Goal: Use online tool/utility: Utilize a website feature to perform a specific function

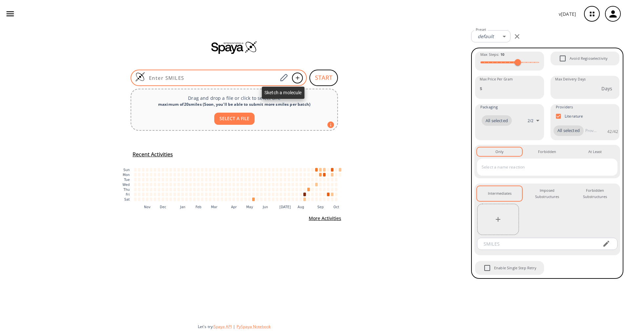
click at [289, 80] on span at bounding box center [283, 78] width 12 height 14
click at [282, 78] on icon at bounding box center [283, 77] width 9 height 9
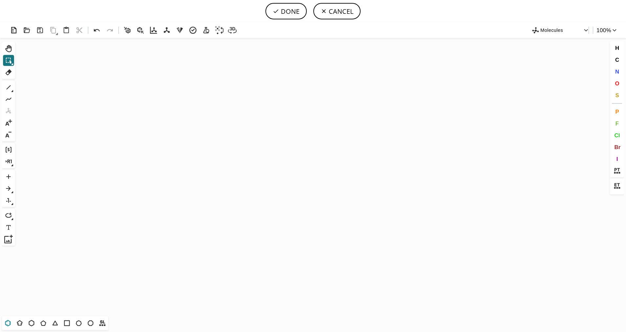
click at [7, 325] on icon at bounding box center [8, 322] width 6 height 6
click at [259, 179] on icon "Created with [PERSON_NAME] 2.3.0" at bounding box center [313, 177] width 590 height 278
click at [39, 323] on icon at bounding box center [43, 322] width 9 height 9
click at [617, 94] on span "S" at bounding box center [617, 95] width 4 height 6
click at [285, 190] on tspan "S" at bounding box center [285, 189] width 3 height 5
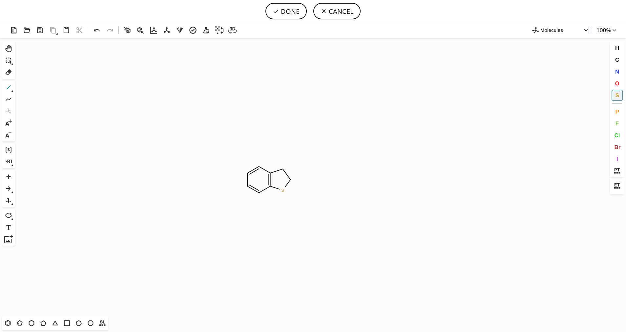
click at [10, 89] on icon at bounding box center [8, 87] width 9 height 9
click at [12, 92] on icon at bounding box center [12, 91] width 2 height 2
click at [12, 89] on icon at bounding box center [8, 87] width 9 height 9
click at [33, 89] on icon at bounding box center [34, 87] width 4 height 5
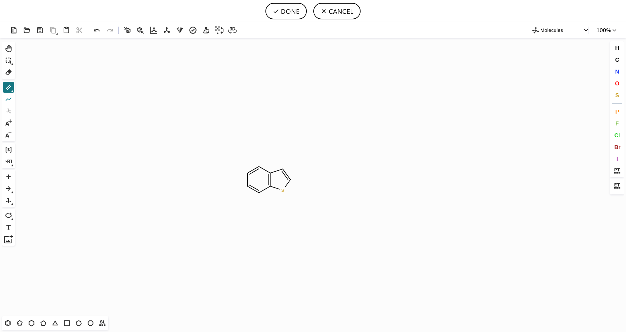
click at [12, 97] on icon at bounding box center [8, 99] width 9 height 9
click at [14, 90] on button "1" at bounding box center [8, 87] width 11 height 11
click at [20, 87] on icon at bounding box center [21, 87] width 7 height 7
click at [614, 83] on button "O" at bounding box center [616, 83] width 11 height 11
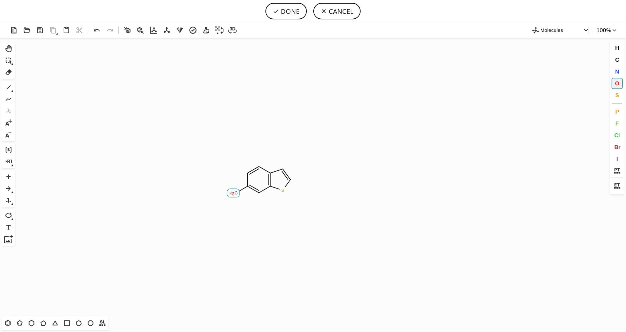
click at [232, 193] on tspan "O" at bounding box center [231, 193] width 3 height 5
click at [615, 61] on span "C" at bounding box center [617, 59] width 4 height 6
drag, startPoint x: 235, startPoint y: 192, endPoint x: 227, endPoint y: 183, distance: 12.5
click at [225, 182] on icon "Created with [PERSON_NAME] 2.3.0 O S C H 3 C" at bounding box center [313, 177] width 590 height 278
click at [616, 70] on span "N" at bounding box center [617, 71] width 4 height 6
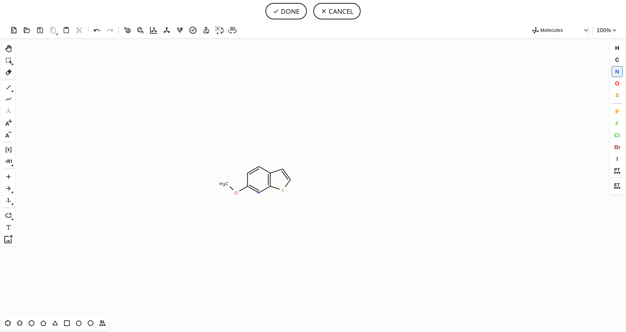
click at [258, 192] on tspan "N" at bounding box center [257, 192] width 3 height 5
click at [9, 89] on icon at bounding box center [8, 87] width 9 height 9
click at [12, 89] on icon at bounding box center [8, 87] width 9 height 9
click at [34, 88] on icon at bounding box center [34, 87] width 4 height 5
click at [619, 79] on button "O" at bounding box center [616, 83] width 11 height 11
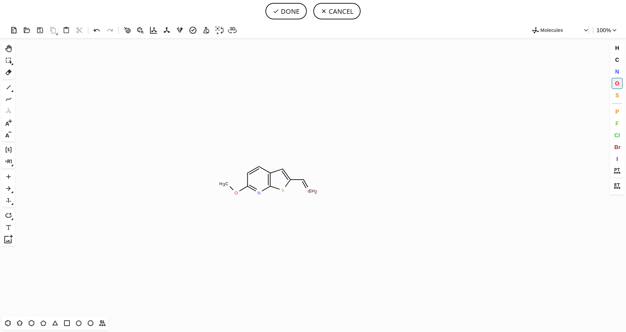
click at [309, 191] on tspan "O" at bounding box center [308, 191] width 3 height 5
click at [9, 89] on icon at bounding box center [8, 87] width 9 height 9
click at [613, 85] on button "O" at bounding box center [616, 83] width 11 height 11
click at [308, 168] on tspan "O" at bounding box center [307, 168] width 3 height 5
click at [291, 16] on button "DONE" at bounding box center [285, 11] width 41 height 16
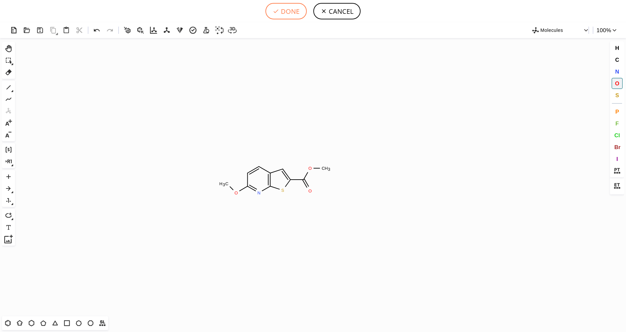
type input "C1C(OC)=NC2SC(C(OC)=O)=CC=2C=1"
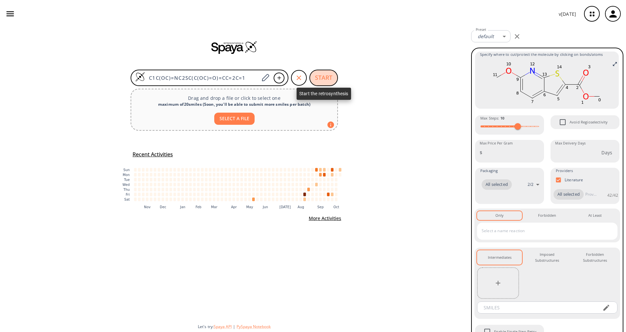
click at [323, 77] on button "START" at bounding box center [323, 78] width 29 height 16
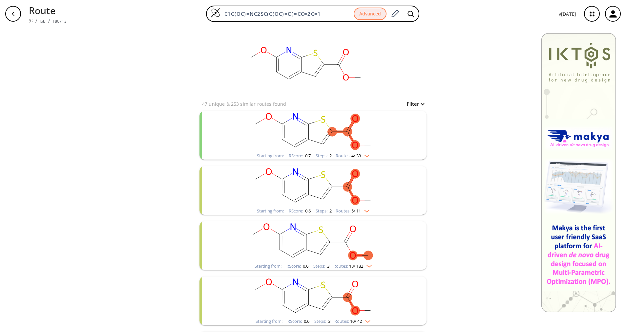
click at [334, 160] on li "Starting from: RScore : 0.7 Steps : 2 Routes: 4 / 33" at bounding box center [312, 135] width 227 height 55
click at [335, 156] on div "Routes: 4 / 33" at bounding box center [352, 155] width 34 height 4
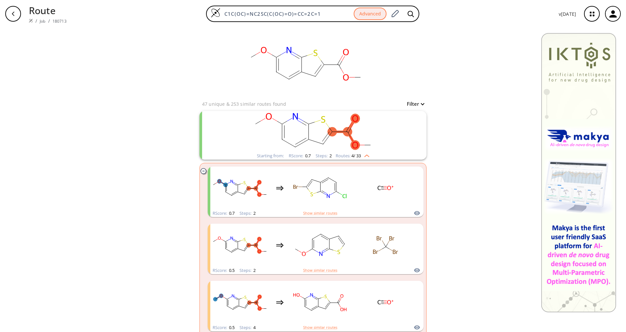
click at [335, 156] on div "Routes: 4 / 33" at bounding box center [352, 155] width 34 height 4
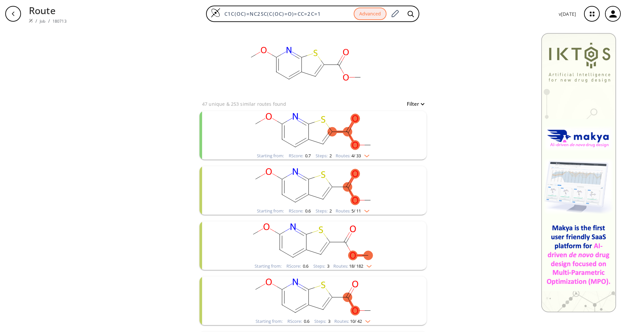
click at [340, 150] on rect "clusters" at bounding box center [313, 131] width 171 height 41
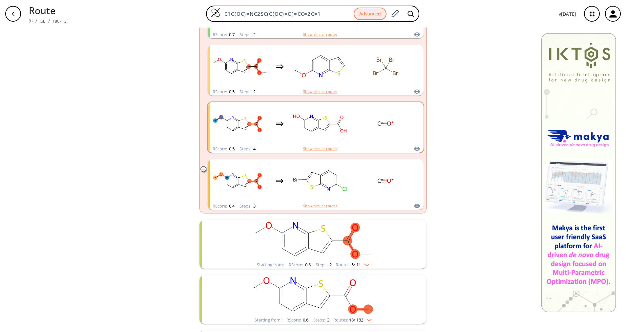
scroll to position [197, 0]
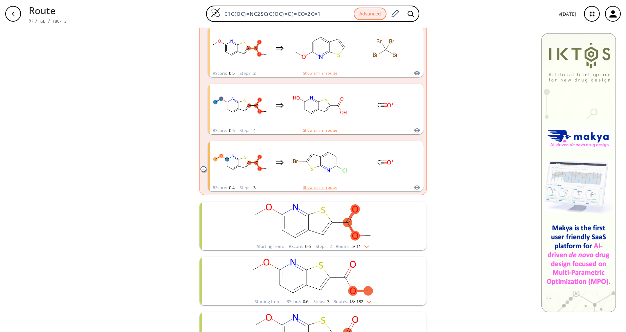
click at [342, 244] on div "Routes: 5 / 11" at bounding box center [352, 246] width 34 height 4
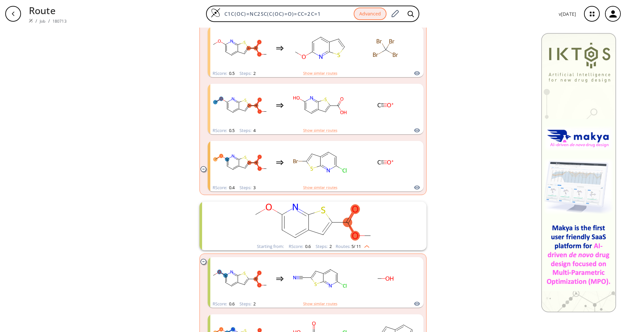
click at [342, 242] on div "clusters" at bounding box center [313, 221] width 171 height 41
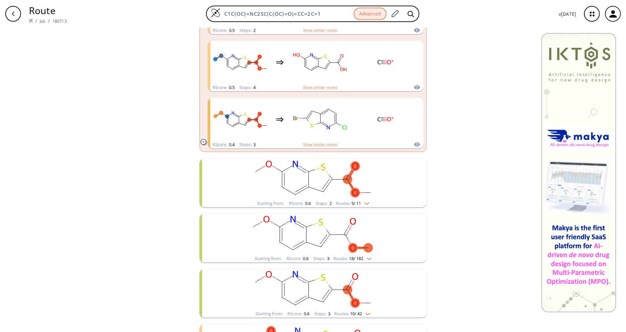
scroll to position [295, 0]
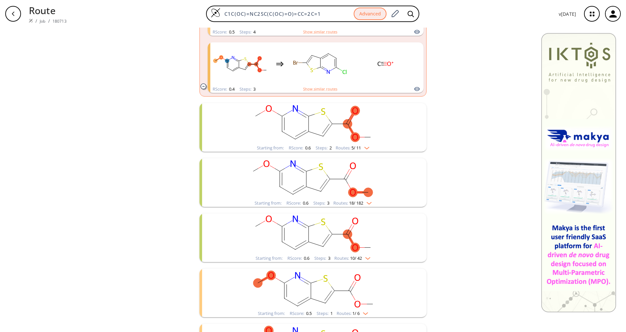
click at [347, 198] on rect "clusters" at bounding box center [313, 178] width 171 height 41
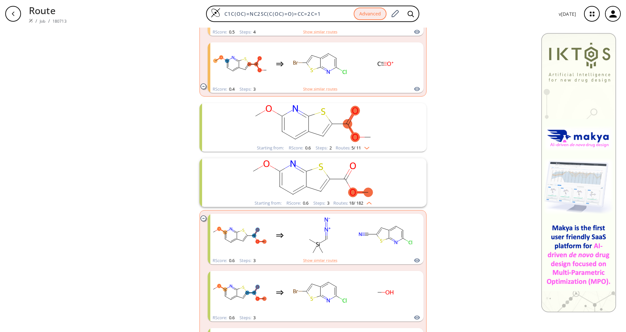
click at [347, 198] on rect "clusters" at bounding box center [313, 178] width 171 height 41
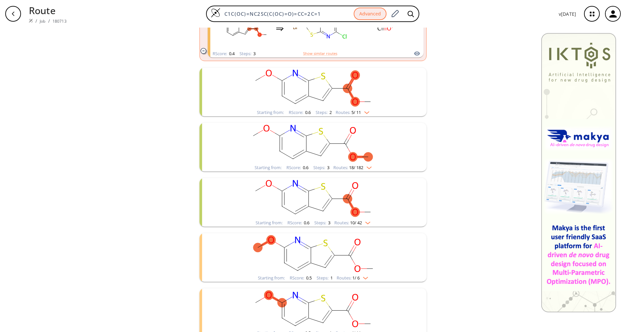
scroll to position [344, 0]
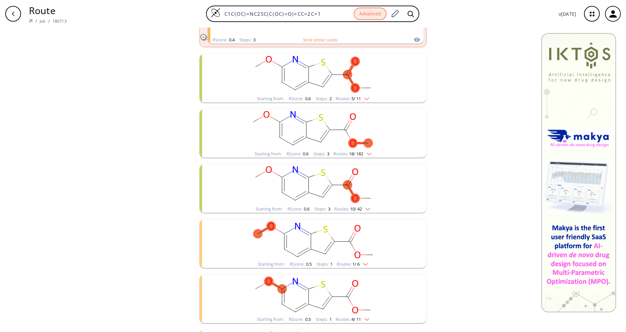
click at [341, 211] on div "Routes: 10 / 42" at bounding box center [352, 209] width 36 height 4
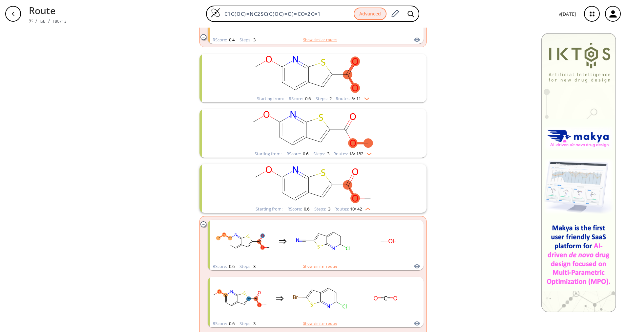
click at [341, 211] on div "Routes: 10 / 42" at bounding box center [352, 209] width 36 height 4
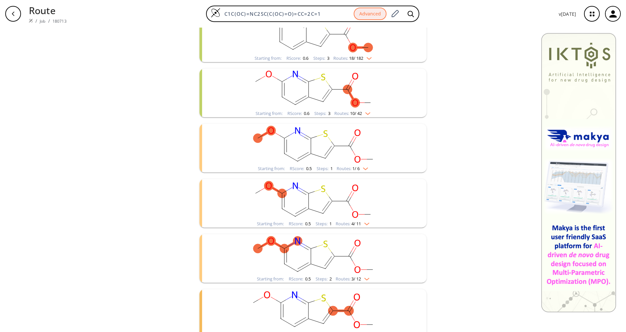
scroll to position [443, 0]
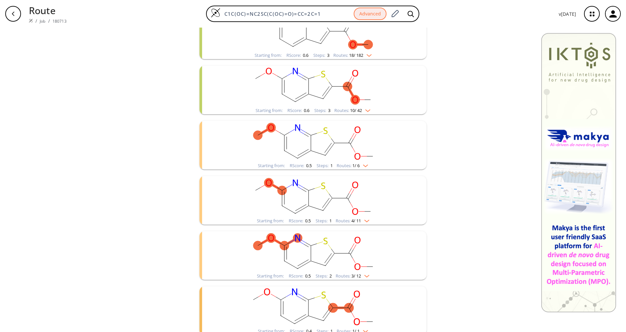
click at [345, 167] on div "Routes: 1 / 6" at bounding box center [351, 165] width 31 height 4
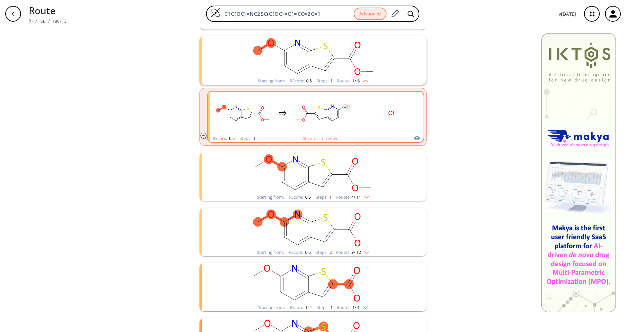
scroll to position [541, 0]
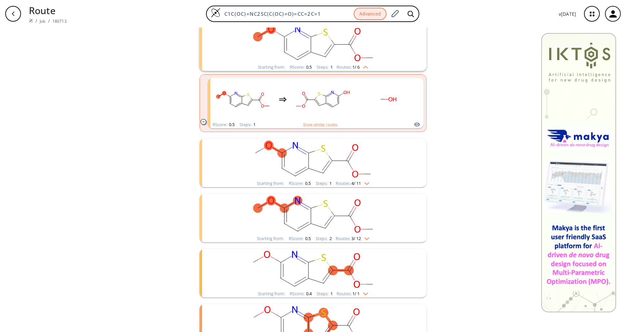
click at [354, 185] on span "4 / 11" at bounding box center [356, 183] width 10 height 4
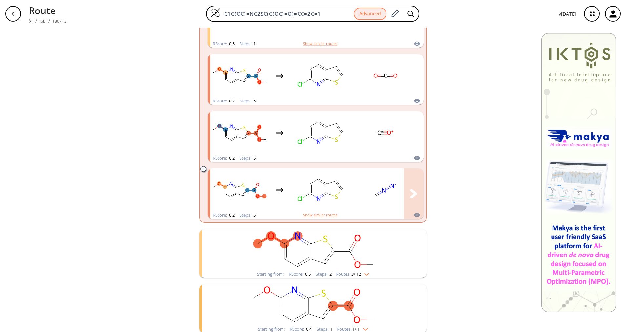
scroll to position [787, 0]
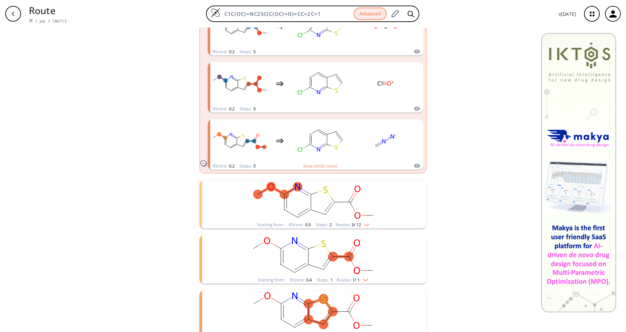
click at [366, 225] on img "clusters" at bounding box center [365, 223] width 9 height 5
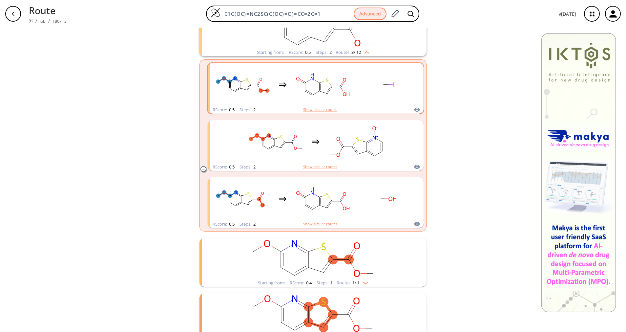
scroll to position [972, 0]
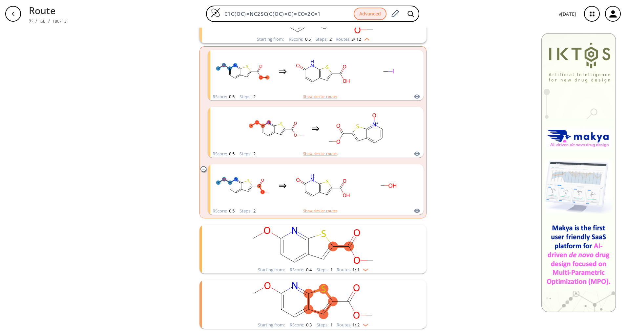
click at [348, 271] on div "Routes: 1 / 1" at bounding box center [351, 269] width 31 height 4
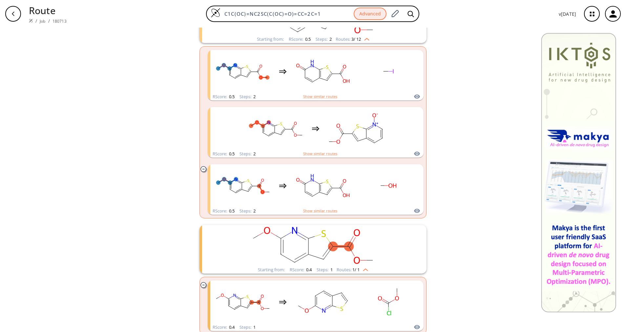
click at [348, 266] on div "Starting from: RScore : 0.4 Steps : 1 Routes: 1 / 1" at bounding box center [313, 270] width 120 height 8
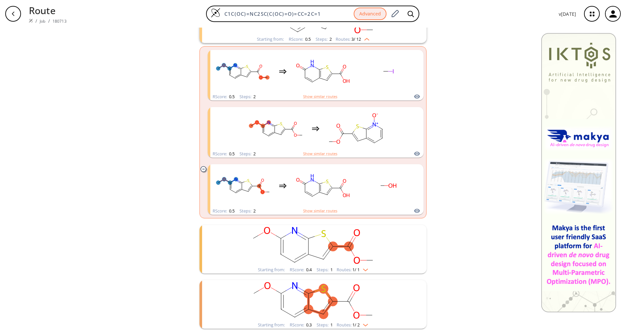
click at [354, 319] on rect "clusters" at bounding box center [313, 300] width 171 height 41
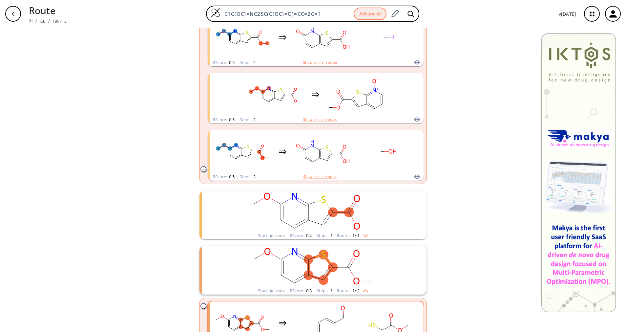
scroll to position [1033, 0]
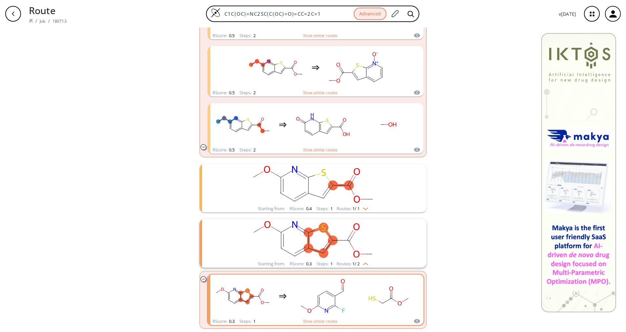
click at [341, 290] on rect "clusters" at bounding box center [322, 295] width 59 height 41
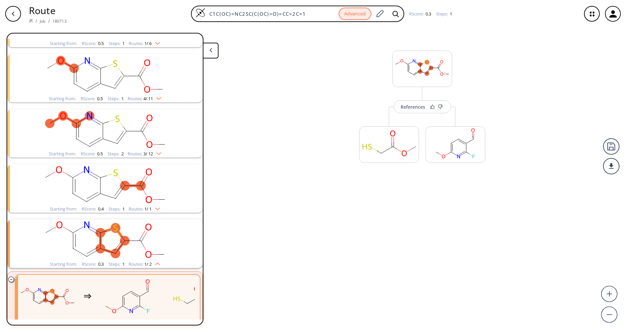
scroll to position [295, 0]
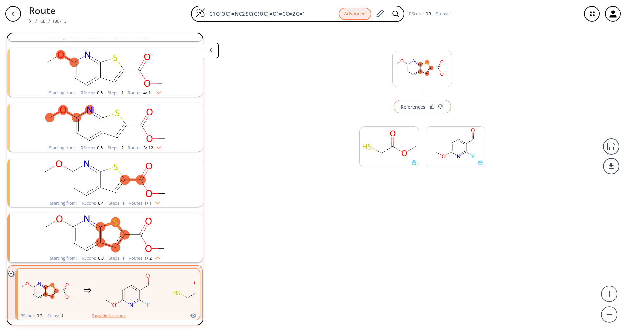
click at [417, 105] on div "References" at bounding box center [412, 107] width 25 height 4
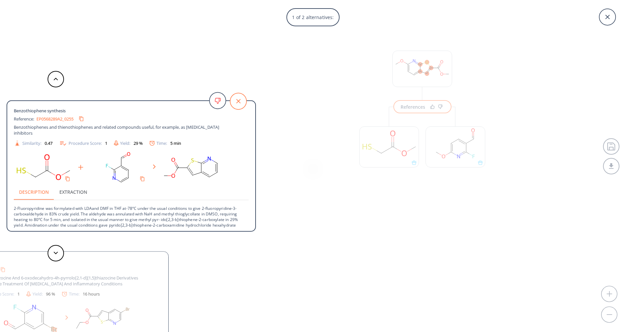
click at [236, 105] on icon at bounding box center [238, 101] width 16 height 16
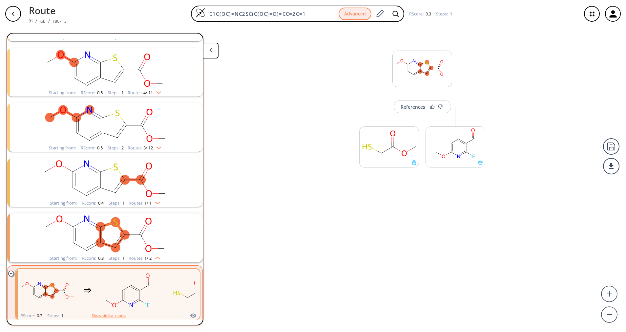
click at [13, 26] on div "Route / Job / 180713 C1C(OC)=NC2SC(C(OC)=O)=CC=2C=1 Advanced RScore : 0.3 Steps…" at bounding box center [313, 14] width 626 height 28
click at [14, 17] on div "button" at bounding box center [13, 14] width 16 height 16
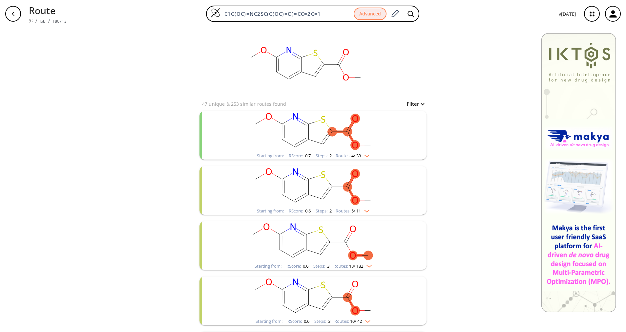
click at [375, 152] on div "clusters" at bounding box center [313, 131] width 171 height 41
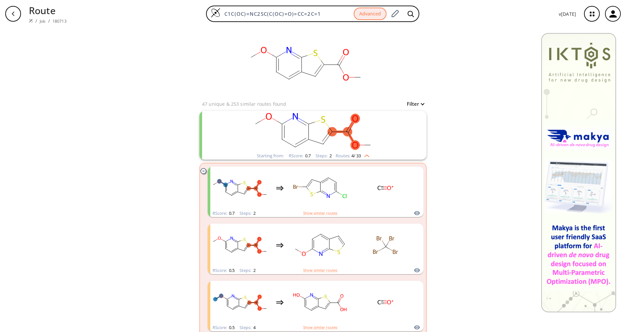
click at [375, 152] on div "clusters" at bounding box center [313, 131] width 171 height 41
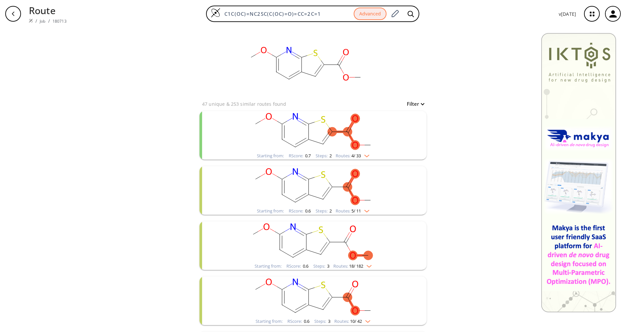
click at [375, 152] on div "clusters" at bounding box center [313, 131] width 171 height 41
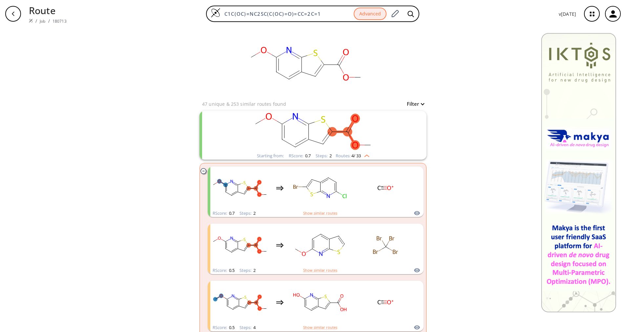
click at [375, 152] on div "clusters" at bounding box center [313, 131] width 171 height 41
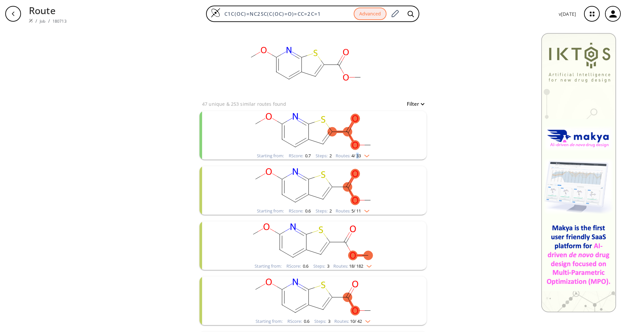
click at [353, 152] on div "Starting from: RScore : 0.7 Steps : 2 Routes: 4 / 33" at bounding box center [313, 156] width 122 height 8
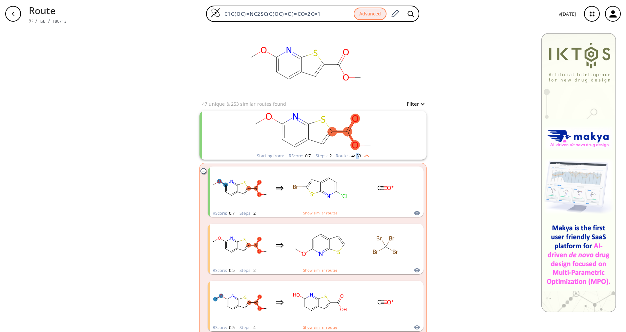
click at [353, 152] on div "Starting from: RScore : 0.7 Steps : 2 Routes: 4 / 33" at bounding box center [313, 156] width 122 height 8
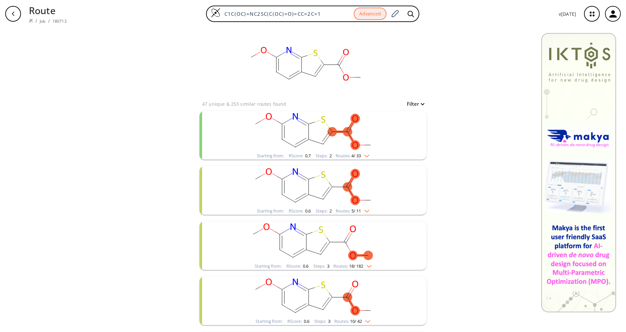
click at [352, 202] on icon "clusters" at bounding box center [355, 200] width 6 height 7
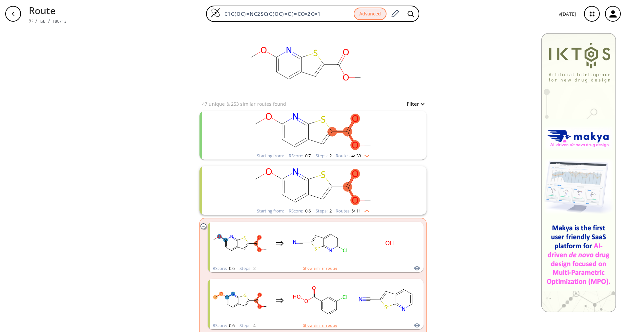
click at [352, 202] on icon "clusters" at bounding box center [355, 200] width 6 height 7
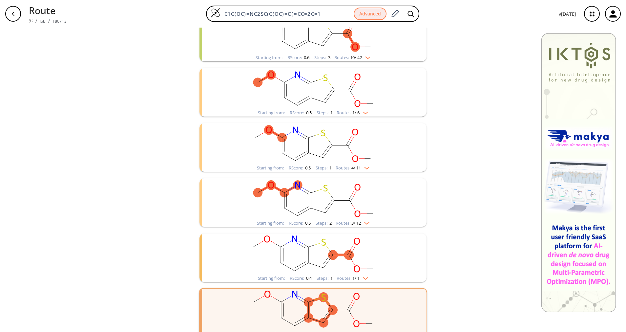
scroll to position [272, 0]
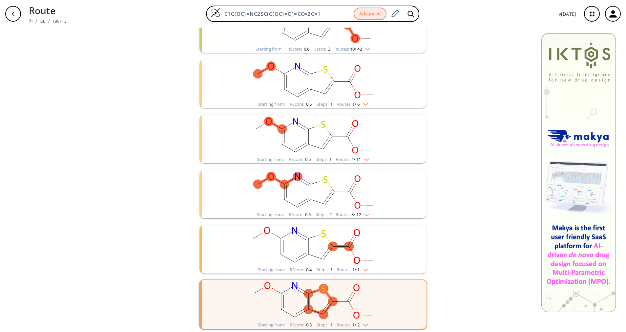
click at [348, 316] on rect "clusters" at bounding box center [313, 300] width 171 height 41
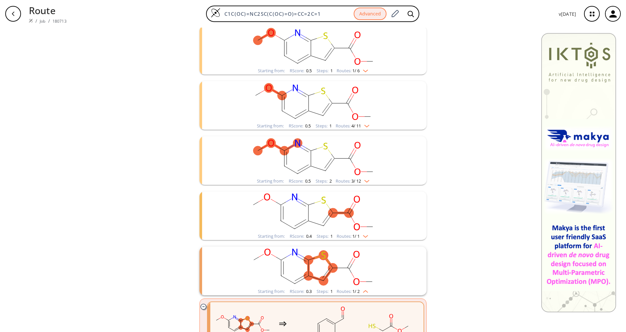
scroll to position [333, 0]
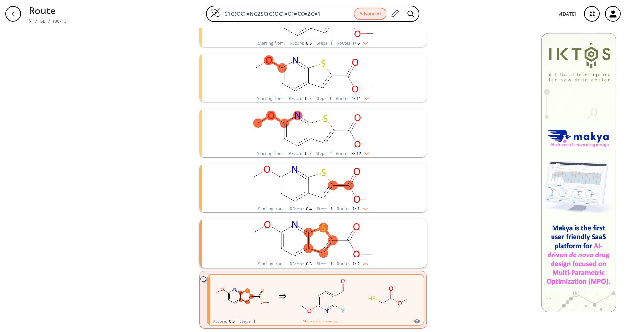
click at [318, 293] on icon "clusters" at bounding box center [322, 293] width 9 height 5
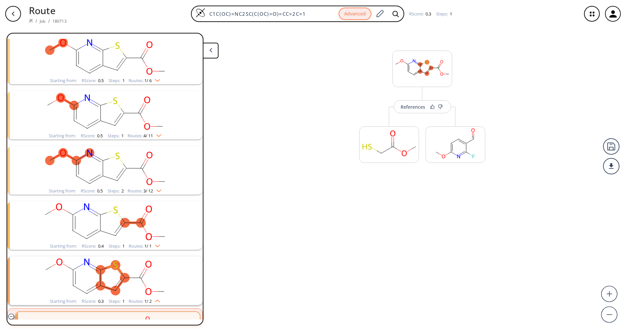
scroll to position [296, 0]
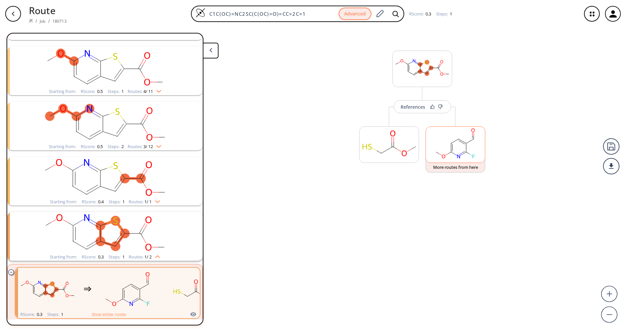
click at [465, 144] on rect at bounding box center [455, 143] width 59 height 33
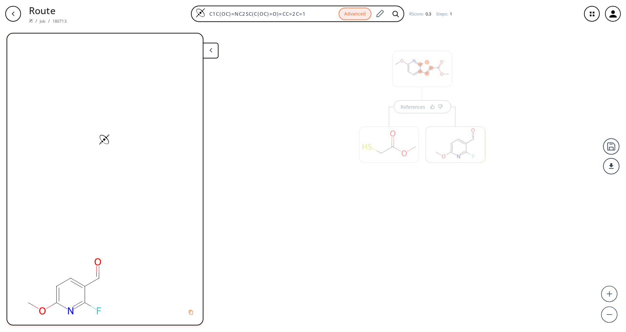
scroll to position [0, 0]
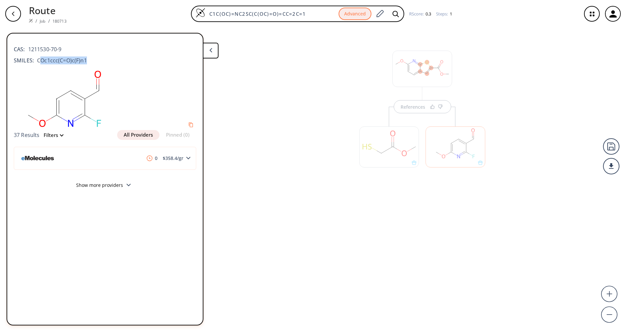
drag, startPoint x: 91, startPoint y: 58, endPoint x: 38, endPoint y: 60, distance: 52.9
click at [38, 60] on div "SMILES: COc1ccc(C=O)c(F)n1" at bounding box center [105, 60] width 182 height 8
click at [37, 60] on span "COc1ccc(C=O)c(F)n1" at bounding box center [60, 60] width 53 height 8
drag, startPoint x: 36, startPoint y: 61, endPoint x: 85, endPoint y: 63, distance: 49.2
click at [85, 63] on span "COc1ccc(C=O)c(F)n1" at bounding box center [60, 60] width 53 height 8
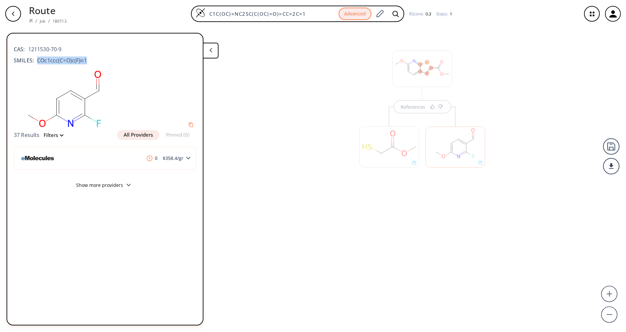
copy span "COc1ccc(C=O)c(F)n1"
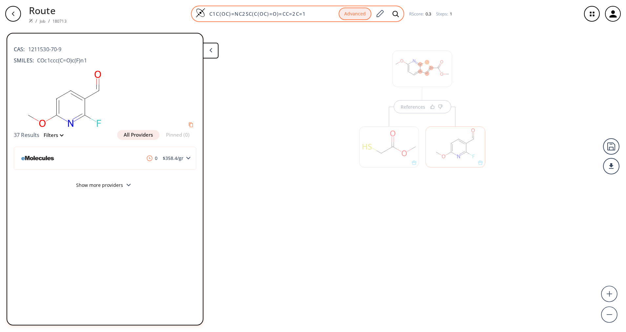
click at [295, 17] on div "C1C(OC)=NC2SC(C(OC)=O)=CC=2C=1 Advanced" at bounding box center [297, 14] width 213 height 16
click at [297, 10] on input "C1C(OC)=NC2SC(C(OC)=O)=CC=2C=1" at bounding box center [271, 13] width 133 height 7
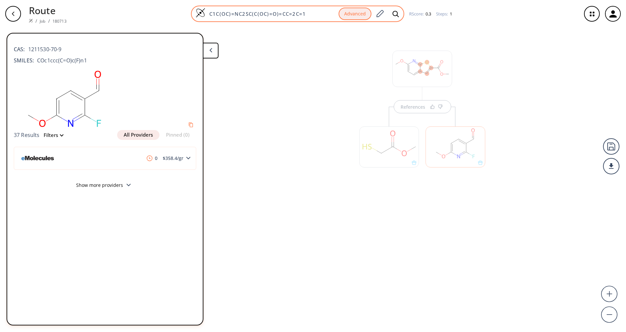
paste input "Oc1ccc(C=O)c(F)n"
type input "COc1ccc(C=O)c(F)n1"
click at [395, 12] on icon at bounding box center [395, 13] width 7 height 7
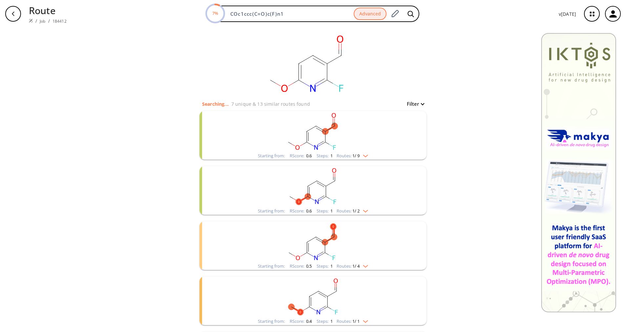
click at [320, 145] on rect "clusters" at bounding box center [313, 131] width 171 height 41
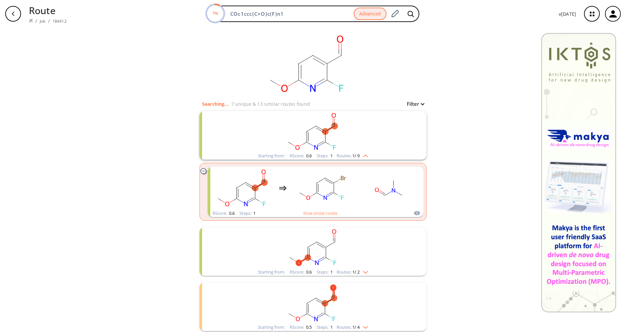
click at [320, 145] on rect "clusters" at bounding box center [313, 131] width 171 height 41
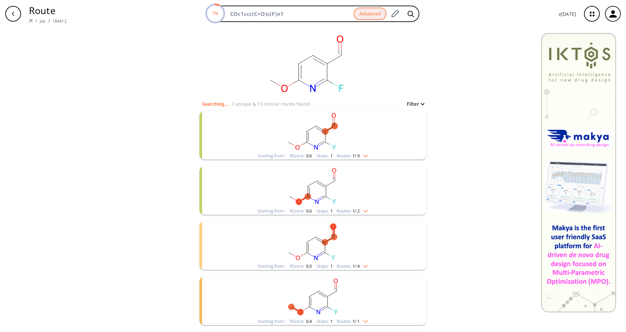
click at [359, 212] on img "clusters" at bounding box center [363, 209] width 9 height 5
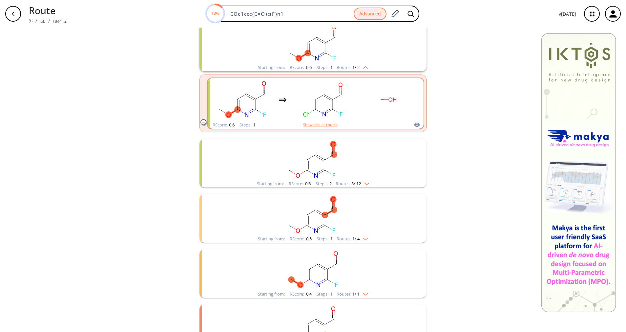
scroll to position [148, 0]
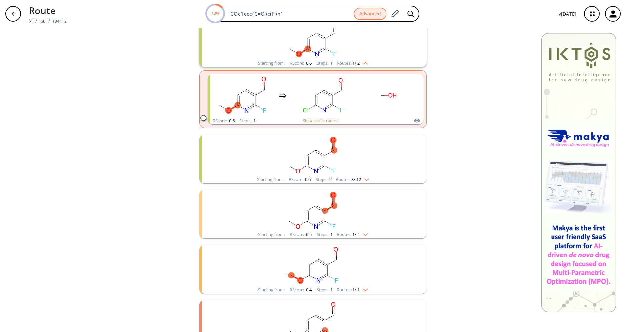
click at [368, 177] on div "Starting from: RScore : 0.6 Steps : 2 Routes: 3 / 12" at bounding box center [313, 179] width 122 height 8
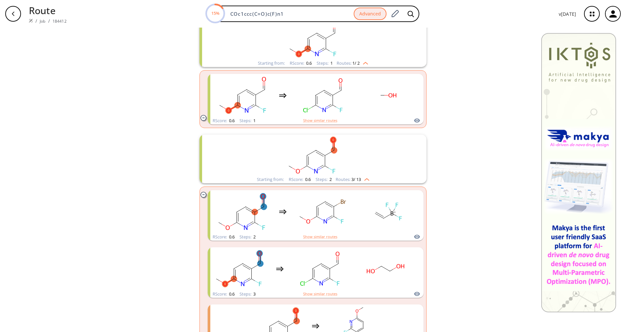
click at [364, 178] on img "clusters" at bounding box center [365, 177] width 9 height 5
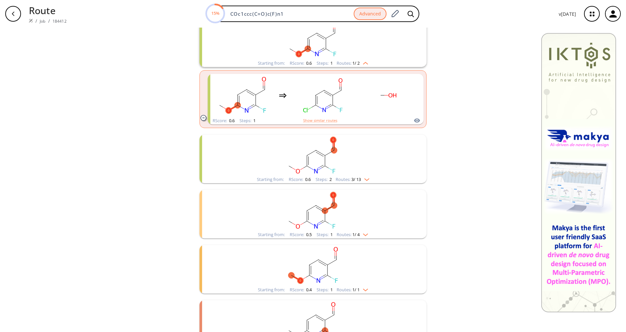
click at [353, 227] on rect "clusters" at bounding box center [313, 210] width 171 height 41
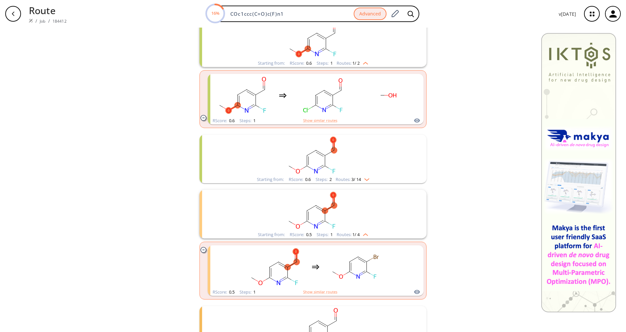
click at [353, 227] on rect "clusters" at bounding box center [313, 210] width 171 height 41
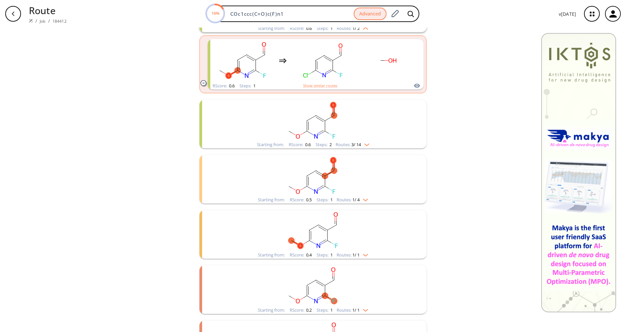
scroll to position [197, 0]
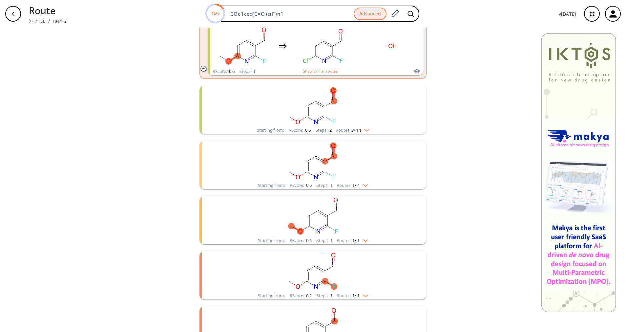
click at [354, 235] on rect "clusters" at bounding box center [313, 215] width 171 height 41
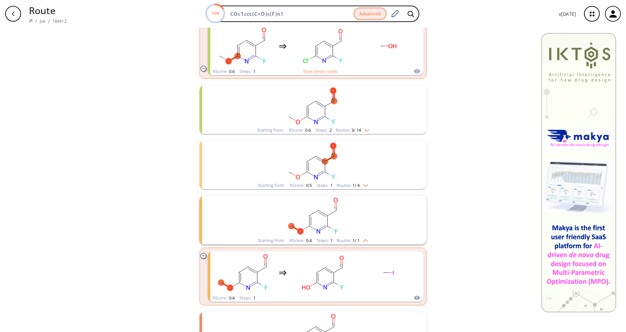
click at [354, 235] on rect "clusters" at bounding box center [313, 215] width 171 height 41
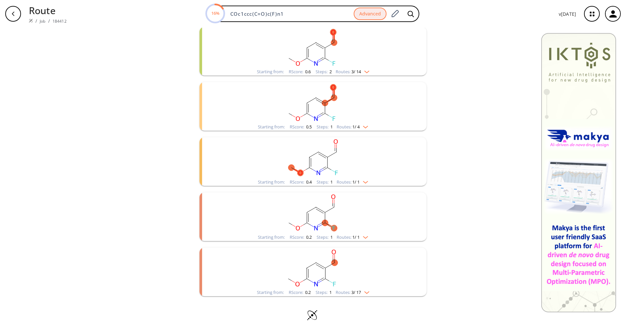
scroll to position [255, 0]
click at [354, 236] on span "1 / 1" at bounding box center [355, 236] width 7 height 4
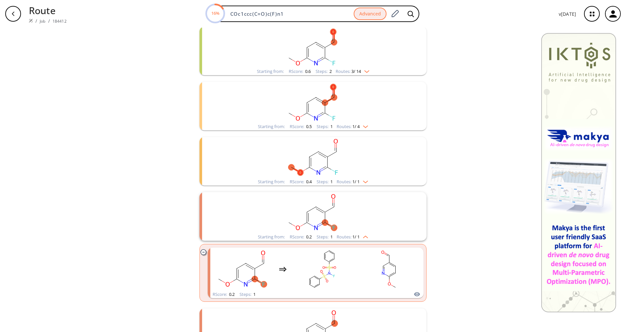
click at [354, 236] on span "1 / 1" at bounding box center [355, 236] width 7 height 4
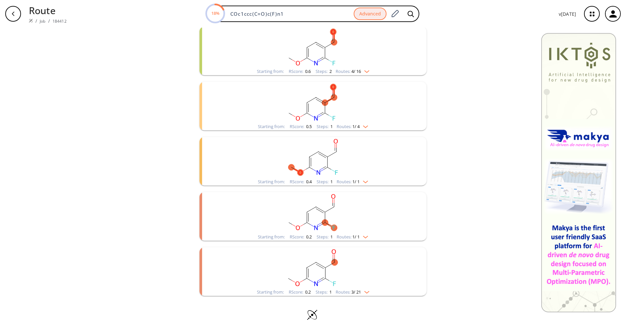
click at [362, 180] on img "clusters" at bounding box center [363, 180] width 9 height 5
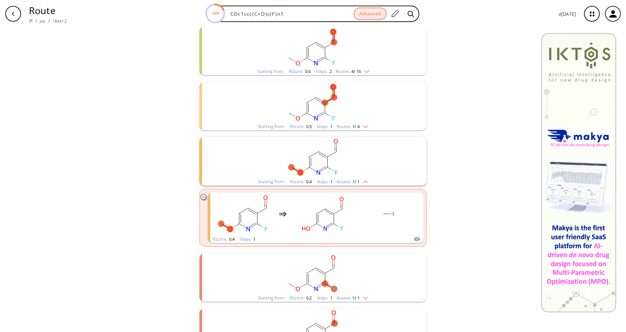
click at [362, 180] on img "clusters" at bounding box center [363, 180] width 9 height 5
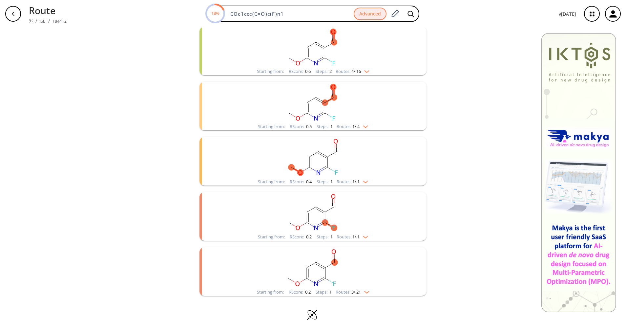
click at [360, 236] on img "clusters" at bounding box center [363, 235] width 9 height 5
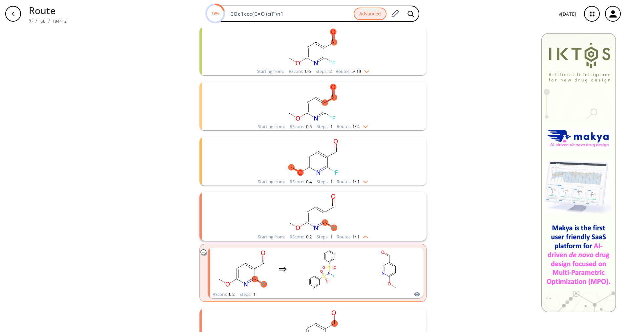
click at [360, 236] on img "clusters" at bounding box center [363, 235] width 9 height 5
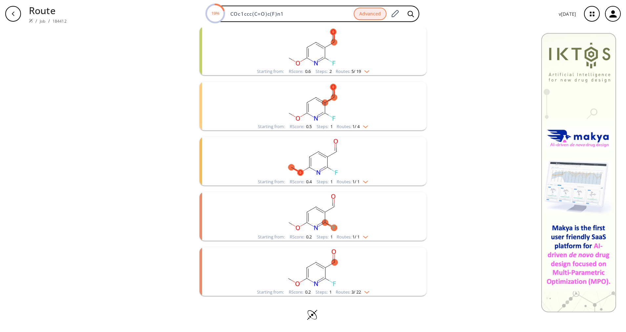
click at [355, 283] on rect "clusters" at bounding box center [313, 267] width 171 height 41
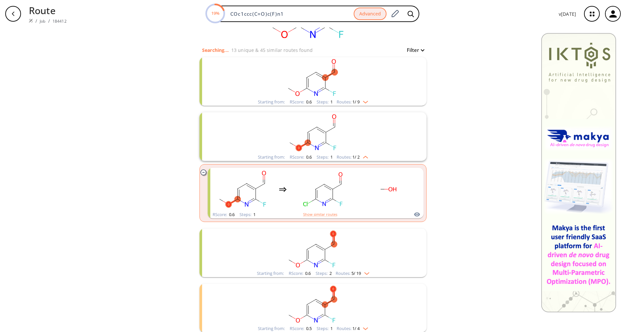
scroll to position [0, 0]
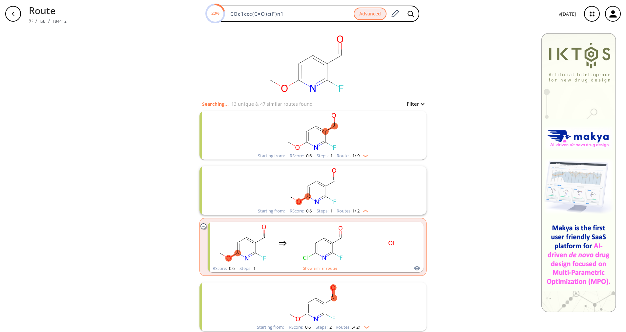
click at [368, 216] on li "Starting from: RScore : 0.6 Steps : 1 Routes: 1 / 2 RScore : 0.6 Steps : 1 Show…" at bounding box center [312, 221] width 227 height 116
click at [366, 212] on img "clusters" at bounding box center [363, 209] width 9 height 5
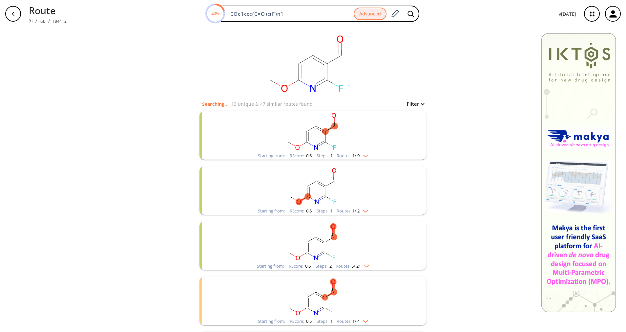
click at [360, 258] on rect "clusters" at bounding box center [313, 241] width 171 height 41
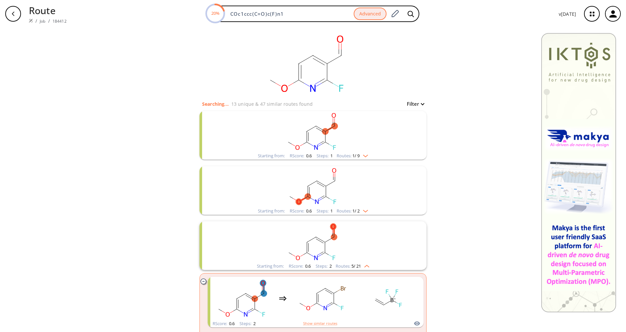
click at [360, 258] on rect "clusters" at bounding box center [313, 241] width 171 height 41
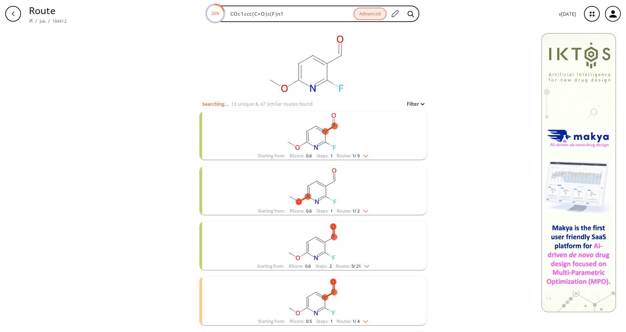
click at [363, 150] on rect "clusters" at bounding box center [313, 131] width 171 height 41
click at [362, 151] on rect "clusters" at bounding box center [313, 131] width 171 height 41
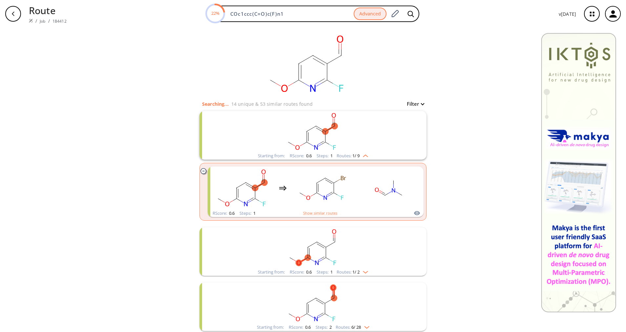
click at [363, 150] on rect "clusters" at bounding box center [313, 131] width 171 height 41
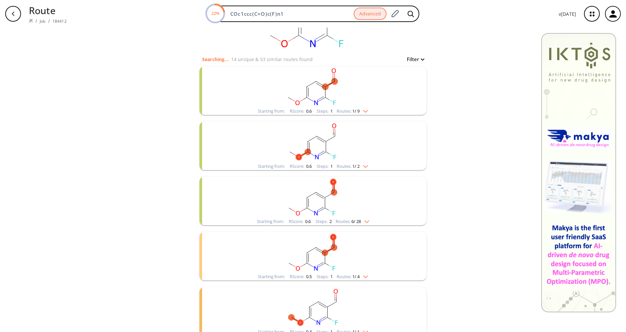
scroll to position [98, 0]
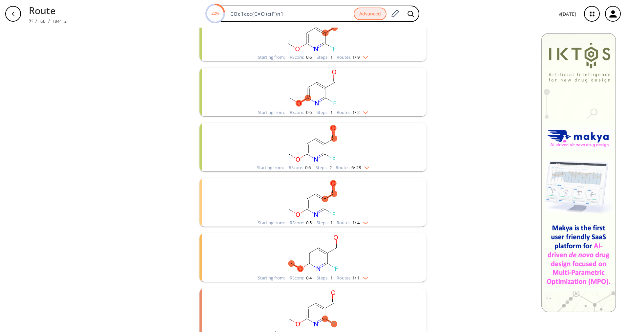
click at [362, 220] on img "clusters" at bounding box center [363, 221] width 9 height 5
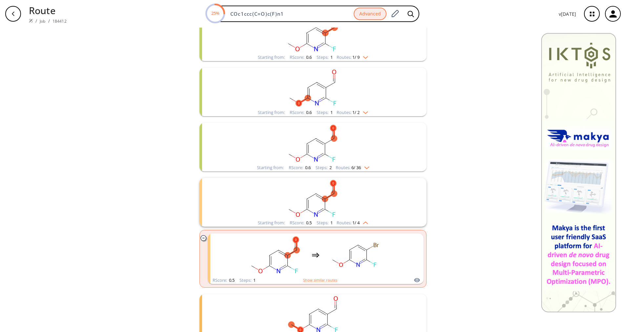
click at [362, 220] on img "clusters" at bounding box center [363, 221] width 9 height 5
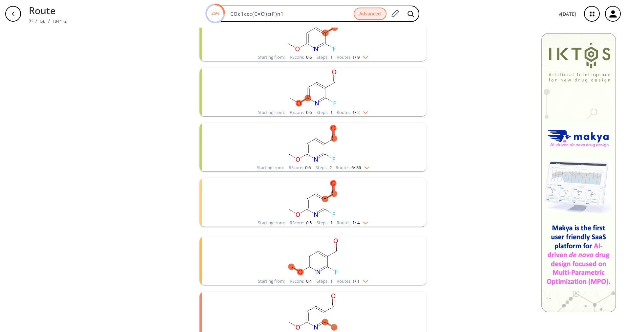
click at [362, 220] on img "clusters" at bounding box center [363, 221] width 9 height 5
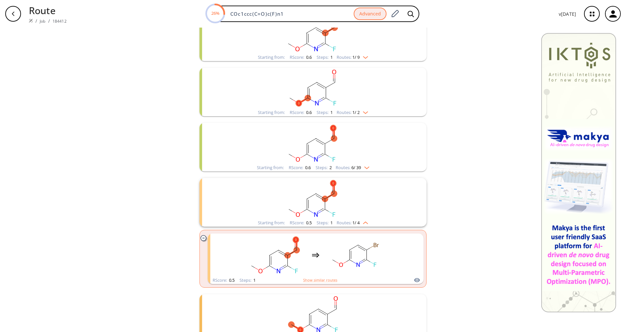
click at [362, 220] on img "clusters" at bounding box center [363, 221] width 9 height 5
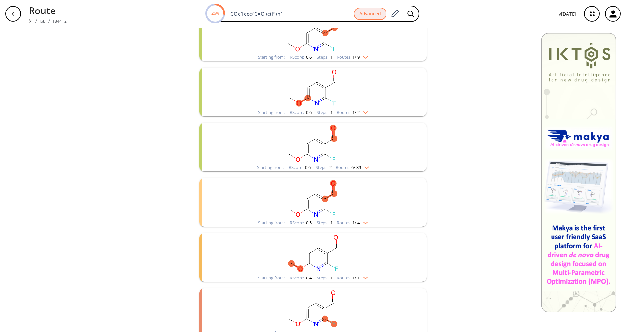
click at [362, 220] on img "clusters" at bounding box center [363, 221] width 9 height 5
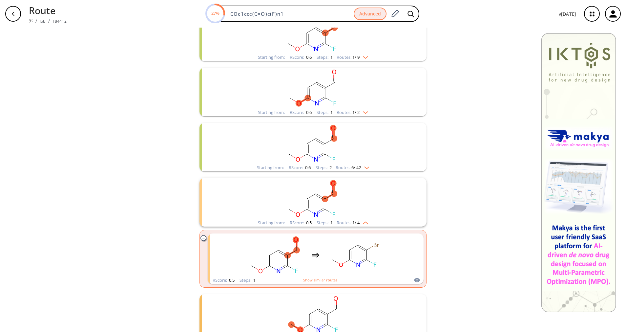
click at [362, 220] on img "clusters" at bounding box center [363, 221] width 9 height 5
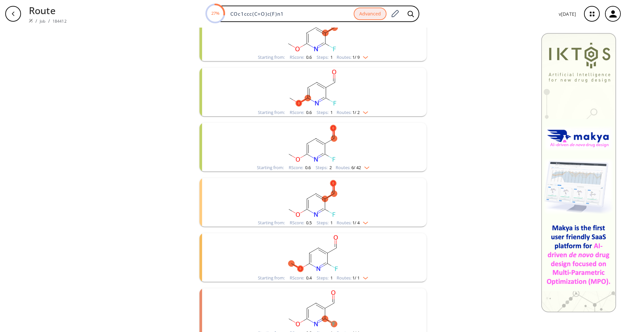
click at [362, 220] on img "clusters" at bounding box center [363, 221] width 9 height 5
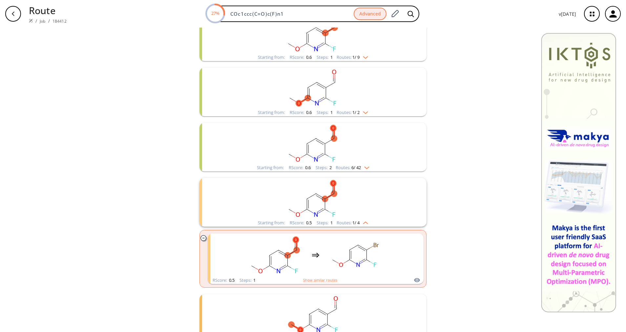
click at [362, 220] on img "clusters" at bounding box center [363, 221] width 9 height 5
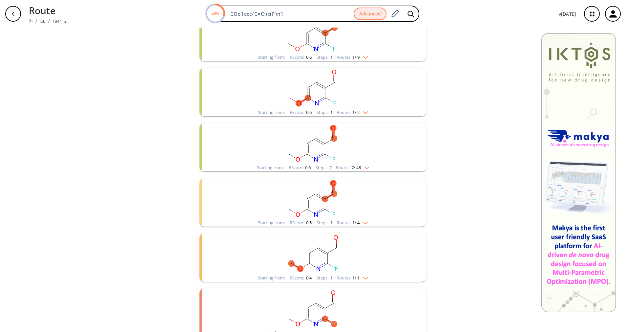
click at [361, 271] on rect "clusters" at bounding box center [313, 253] width 171 height 41
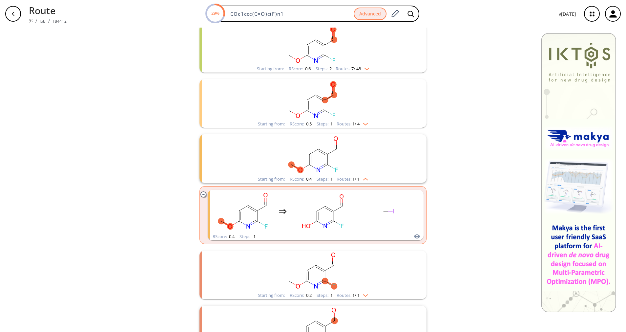
scroll to position [246, 0]
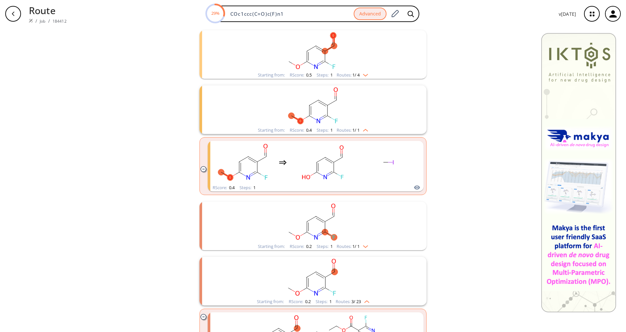
click at [365, 131] on div "Routes: 1 / 1" at bounding box center [351, 130] width 31 height 4
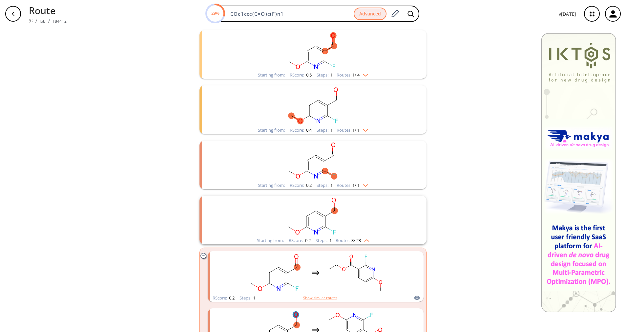
click at [353, 179] on rect "clusters" at bounding box center [313, 160] width 171 height 41
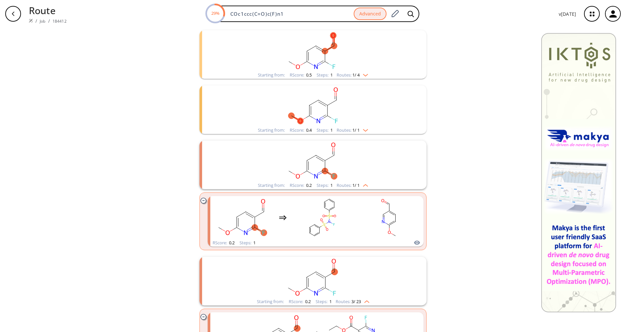
click at [353, 179] on rect "clusters" at bounding box center [313, 160] width 171 height 41
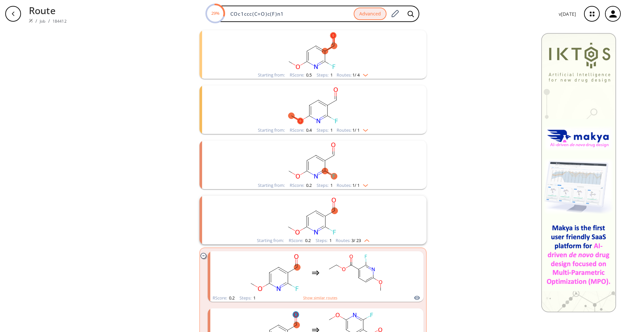
click at [358, 240] on span "3 / 23" at bounding box center [356, 240] width 10 height 4
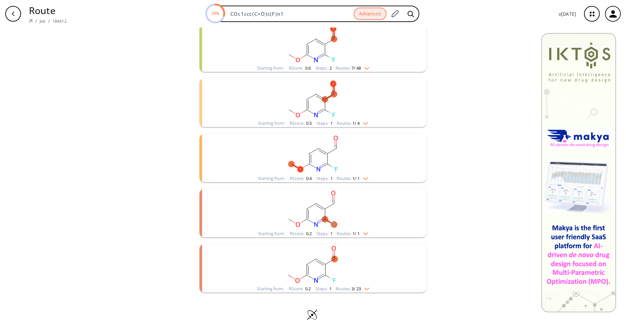
scroll to position [194, 0]
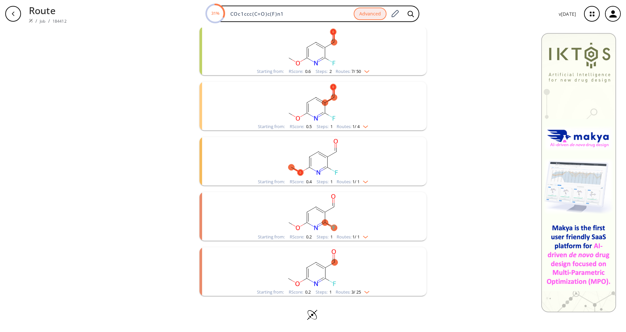
click at [363, 294] on div "Starting from: RScore : 0.2 Steps : 1 Routes: 3 / 25" at bounding box center [313, 292] width 122 height 8
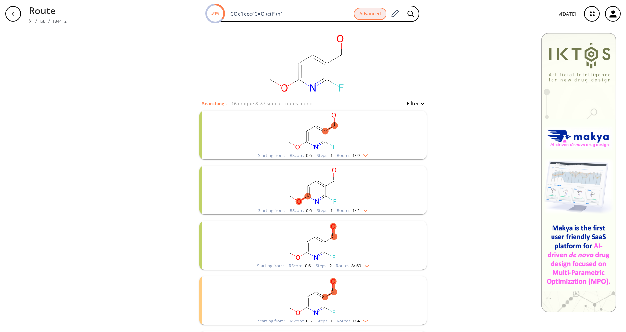
scroll to position [0, 0]
click at [371, 150] on rect "clusters" at bounding box center [313, 131] width 171 height 41
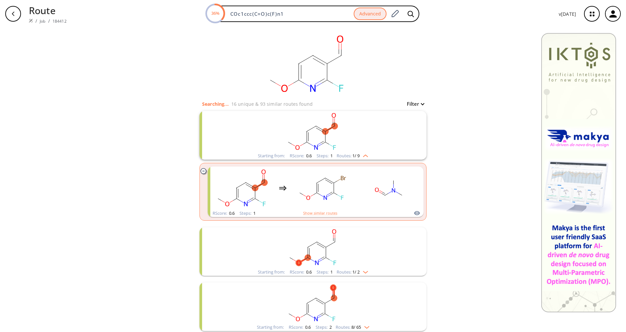
click at [371, 150] on rect "clusters" at bounding box center [313, 131] width 171 height 41
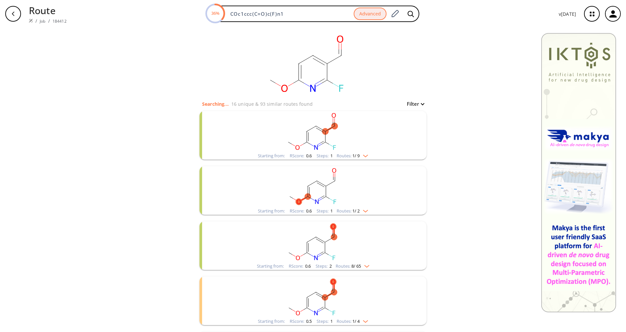
click at [371, 150] on rect "clusters" at bounding box center [313, 131] width 171 height 41
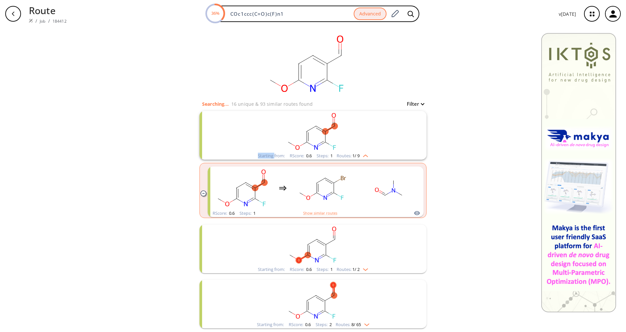
click at [371, 150] on rect "clusters" at bounding box center [313, 131] width 171 height 41
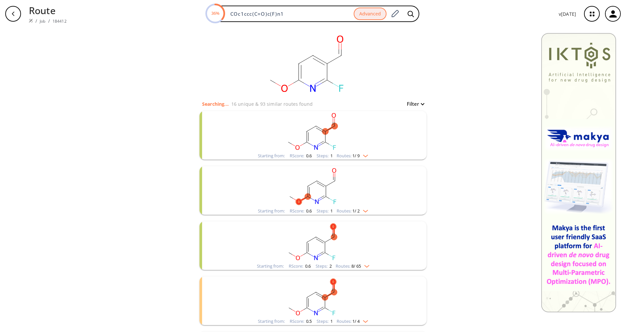
drag, startPoint x: 371, startPoint y: 150, endPoint x: 359, endPoint y: 207, distance: 58.2
click at [359, 207] on rect "clusters" at bounding box center [313, 186] width 171 height 41
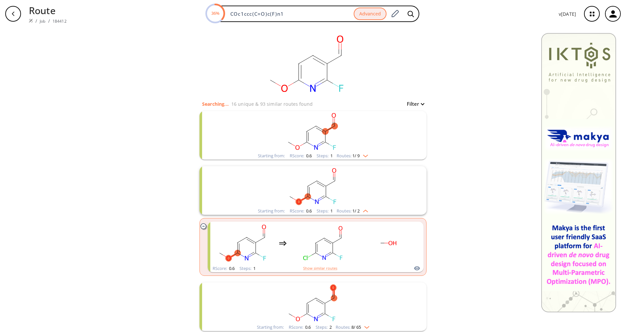
click at [359, 207] on img "clusters" at bounding box center [363, 209] width 9 height 5
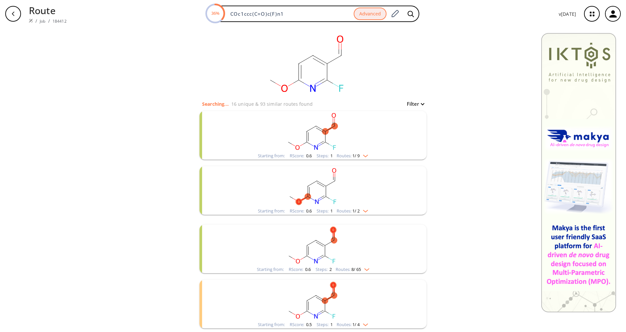
click at [359, 207] on img "clusters" at bounding box center [363, 209] width 9 height 5
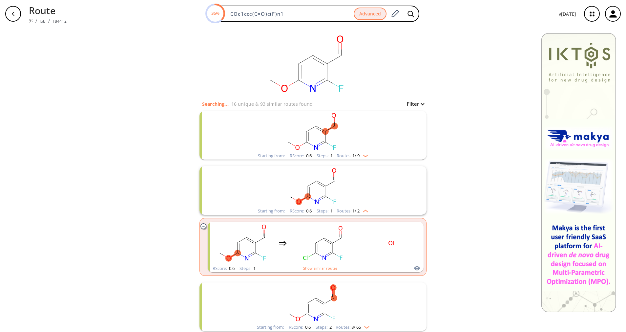
click at [359, 207] on img "clusters" at bounding box center [363, 209] width 9 height 5
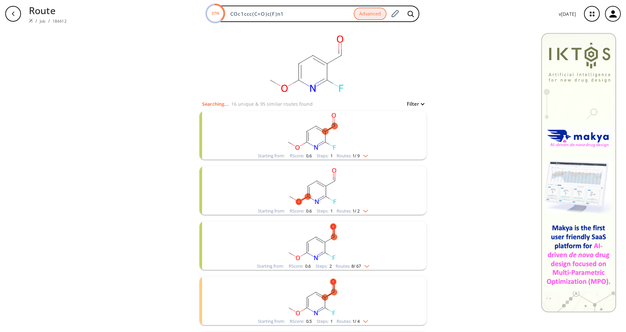
click at [353, 264] on span "8 / 67" at bounding box center [356, 266] width 10 height 4
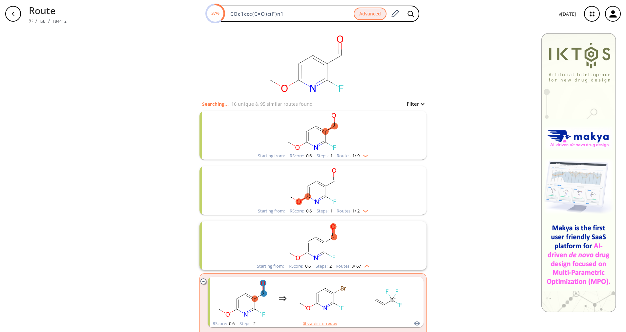
click at [353, 264] on span "8 / 67" at bounding box center [356, 266] width 10 height 4
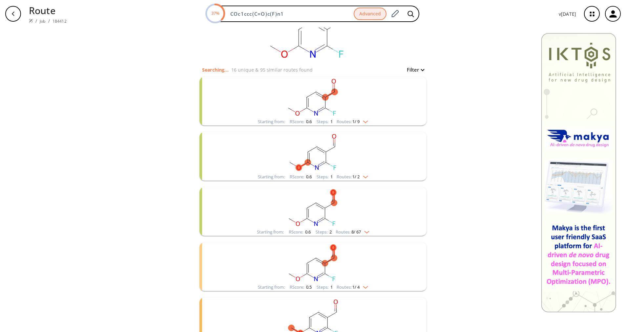
scroll to position [49, 0]
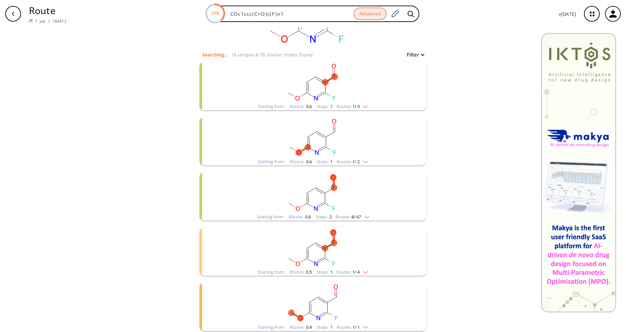
click at [353, 263] on rect "clusters" at bounding box center [313, 247] width 171 height 41
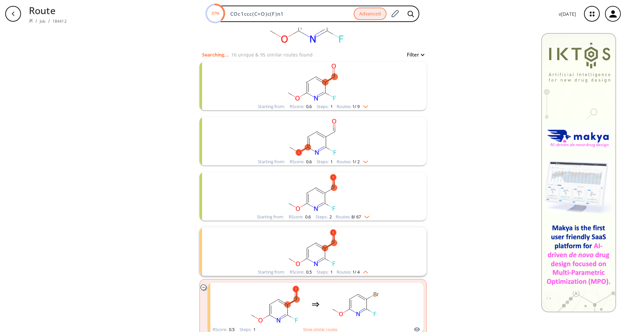
click at [353, 262] on rect "clusters" at bounding box center [313, 247] width 171 height 41
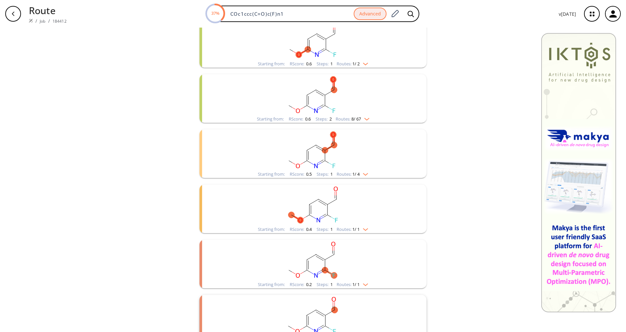
scroll to position [148, 0]
click at [359, 223] on rect "clusters" at bounding box center [313, 204] width 171 height 41
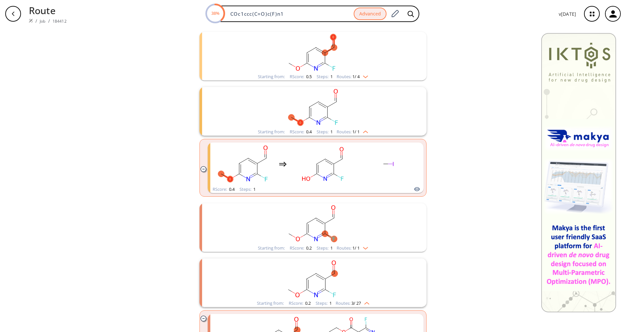
scroll to position [246, 0]
click at [352, 245] on span "1 / 1" at bounding box center [355, 246] width 7 height 4
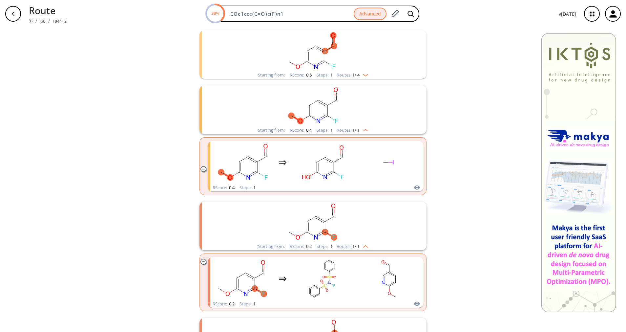
click at [352, 245] on span "1 / 1" at bounding box center [355, 246] width 7 height 4
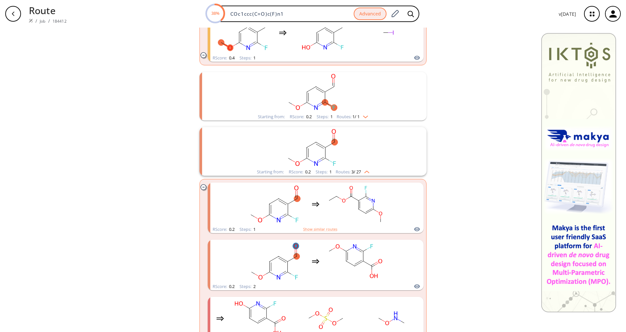
scroll to position [393, 0]
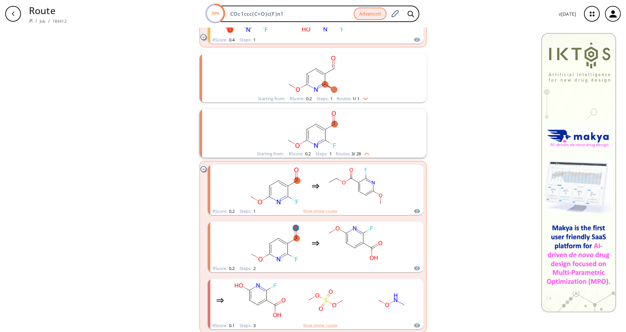
click at [366, 151] on img "clusters" at bounding box center [365, 152] width 9 height 5
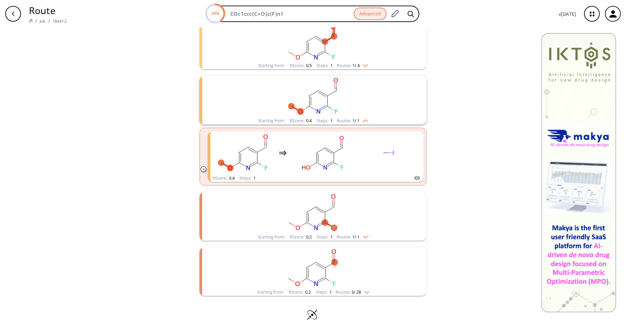
scroll to position [255, 0]
click at [359, 222] on rect "clusters" at bounding box center [313, 212] width 171 height 41
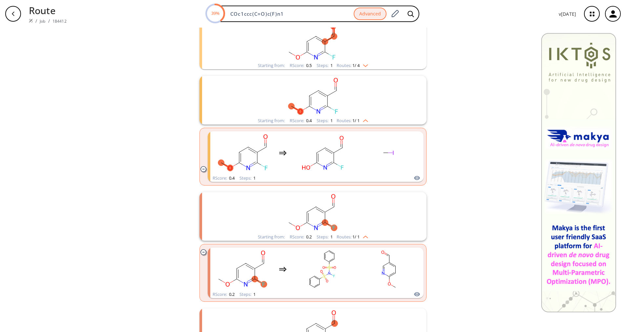
click at [359, 222] on rect "clusters" at bounding box center [313, 212] width 171 height 41
